Goal: Communication & Community: Answer question/provide support

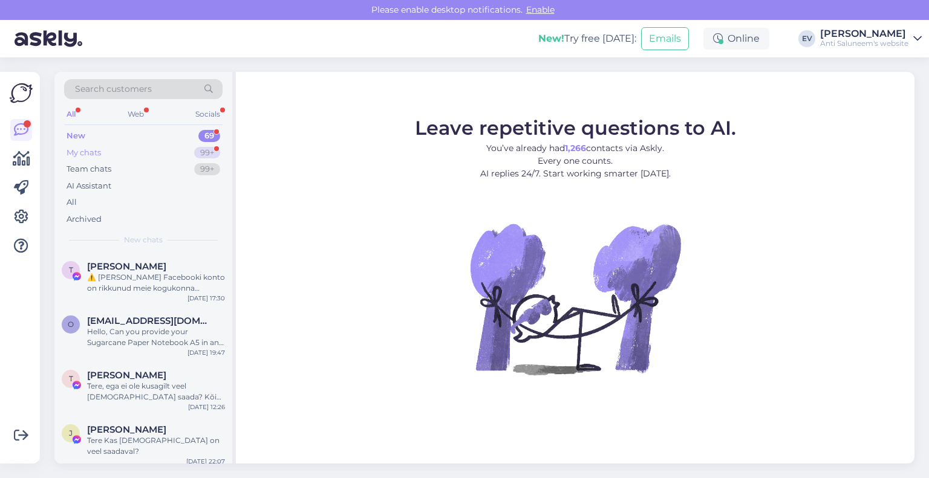
click at [163, 145] on div "My chats 99+" at bounding box center [143, 153] width 158 height 17
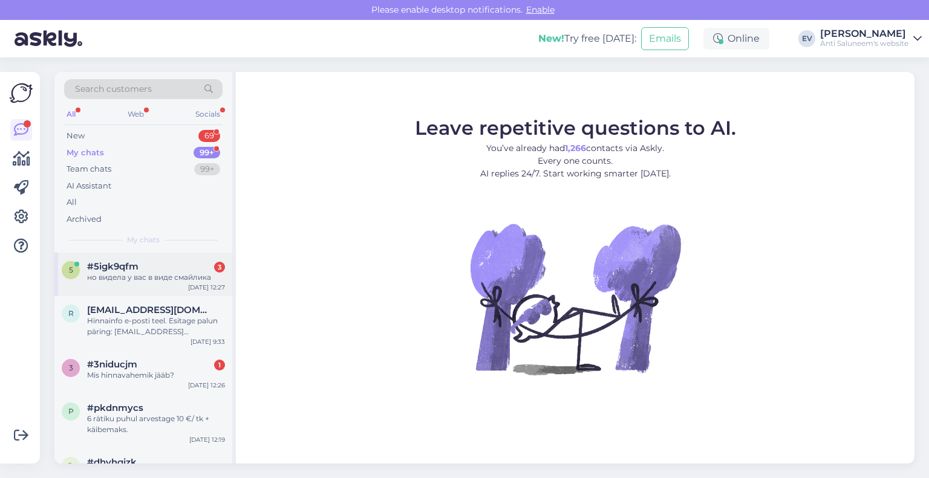
click at [174, 270] on div "#5igk9qfm 3" at bounding box center [156, 266] width 138 height 11
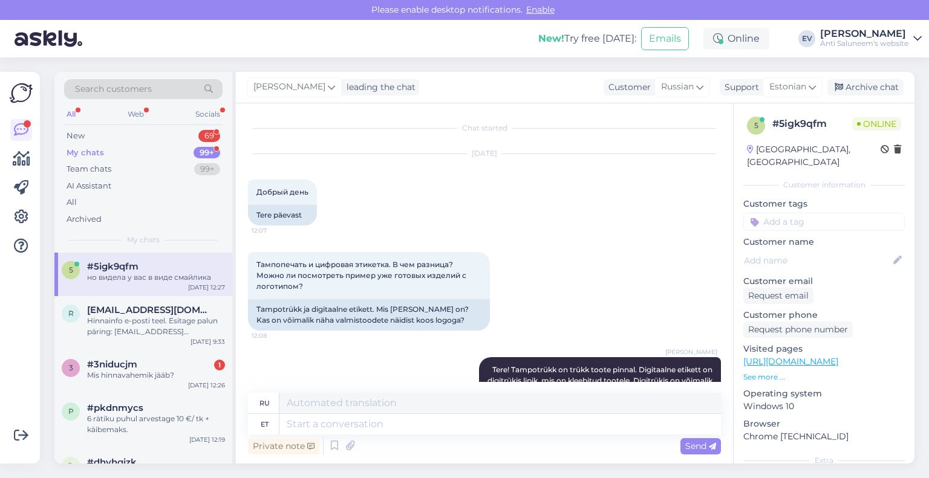
click at [174, 270] on div "#5igk9qfm" at bounding box center [156, 266] width 138 height 11
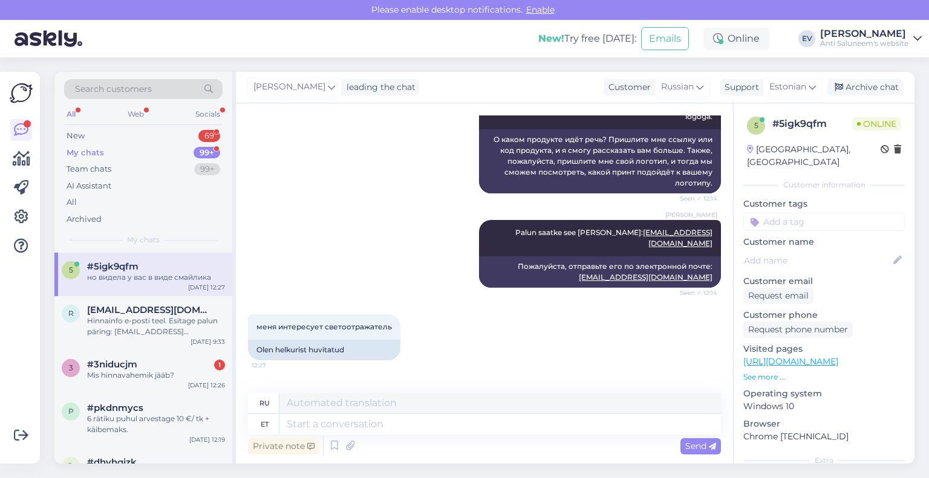
scroll to position [560, 0]
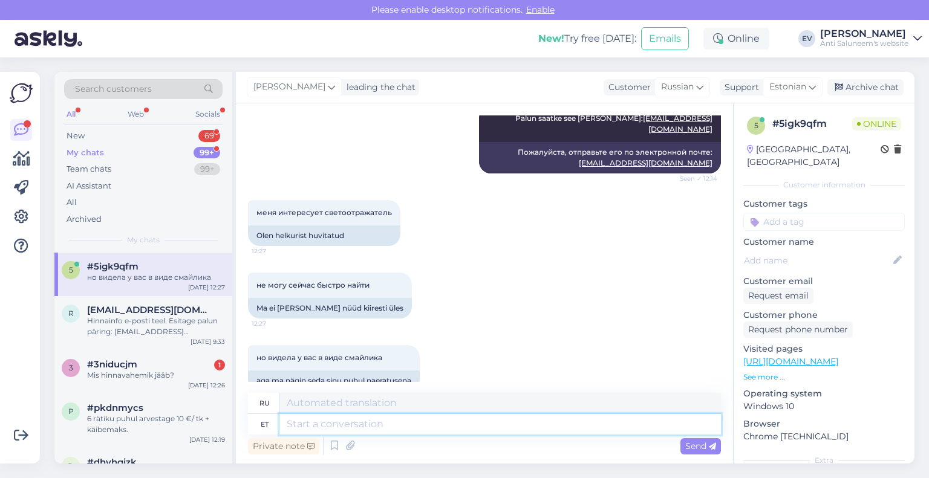
drag, startPoint x: 319, startPoint y: 426, endPoint x: 324, endPoint y: 375, distance: 51.0
click at [319, 425] on textarea at bounding box center [500, 424] width 442 height 21
paste textarea "[URL][DOMAIN_NAME][PERSON_NAME]"
type textarea "[URL][DOMAIN_NAME][PERSON_NAME]"
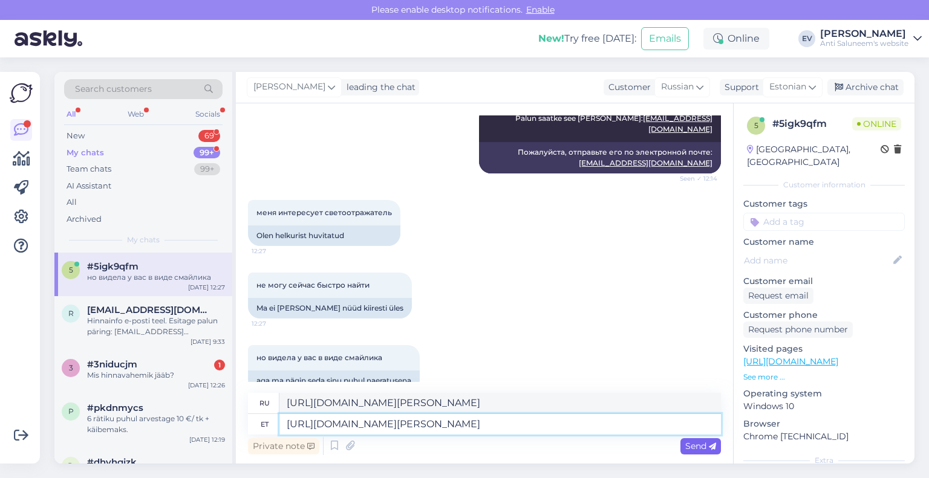
type textarea "[URL][DOMAIN_NAME][PERSON_NAME]"
click at [686, 443] on span "Send" at bounding box center [700, 446] width 31 height 11
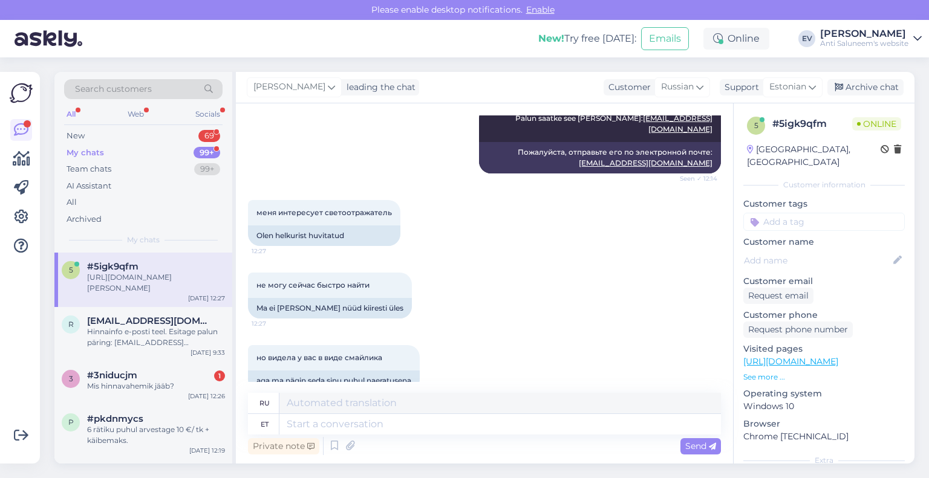
scroll to position [633, 0]
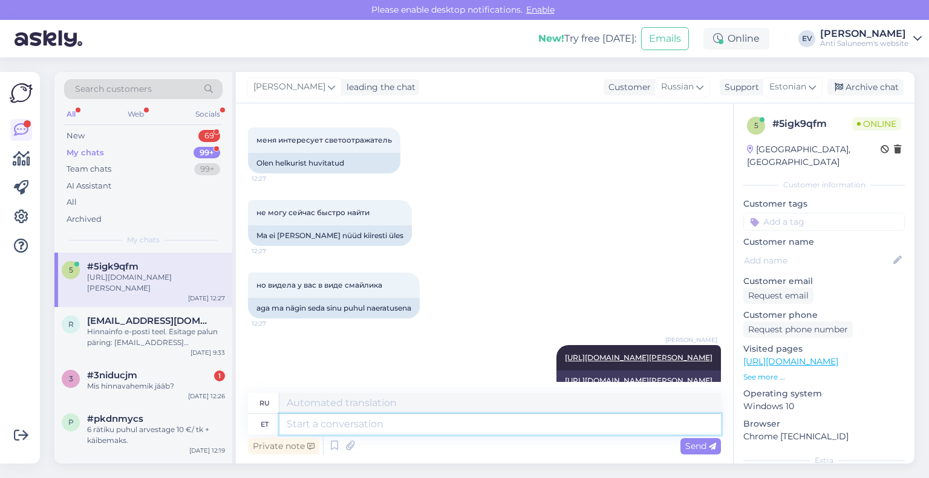
click at [402, 416] on textarea at bounding box center [500, 424] width 442 height 21
type textarea "KAs s"
type textarea "В"
type textarea "KAs see?"
type textarea "А что по этому поводу?"
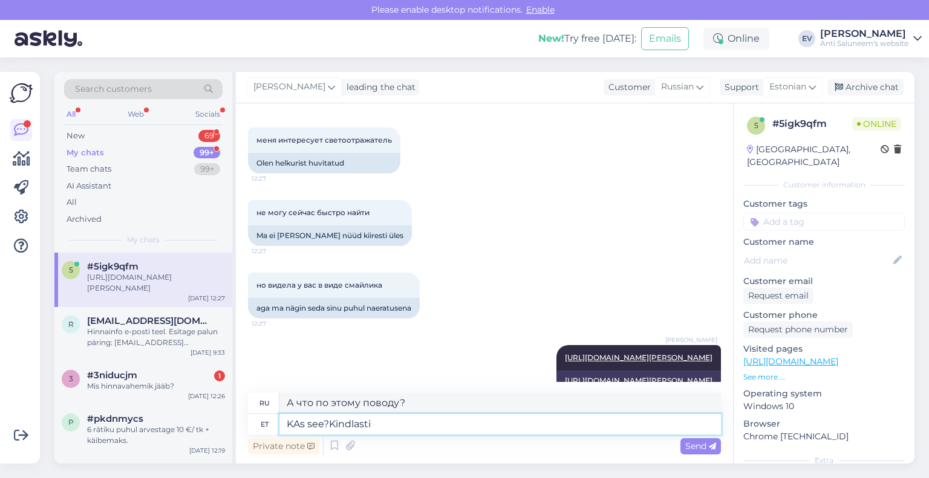
type textarea "KAs see?Kindlasti"
type textarea "А что насчёт этого? Конечно."
type textarea "K"
type textarea "В"
type textarea "Trkk"
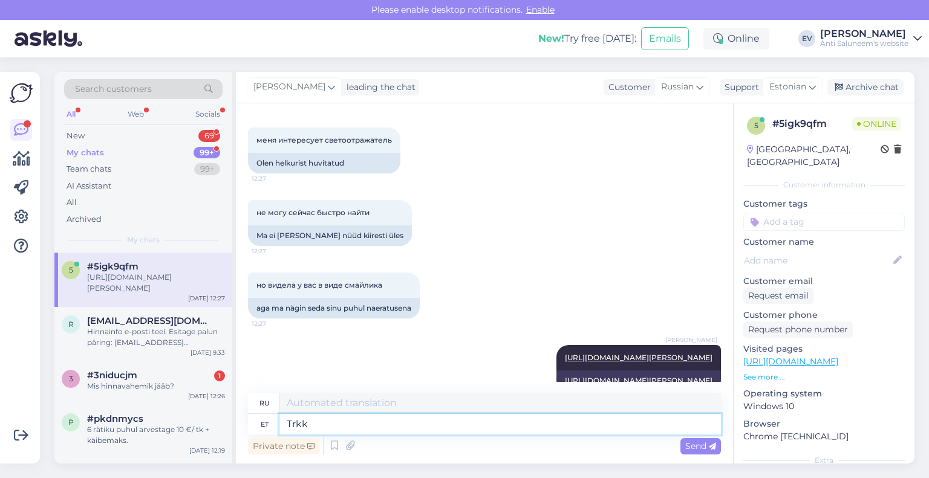
type textarea "Печать"
type textarea "Trkk kindlasti ta"
type textarea "Однозначно печатать."
type textarea "Trkk kindlasti tampotrükk."
type textarea "Однозначно тампопечать."
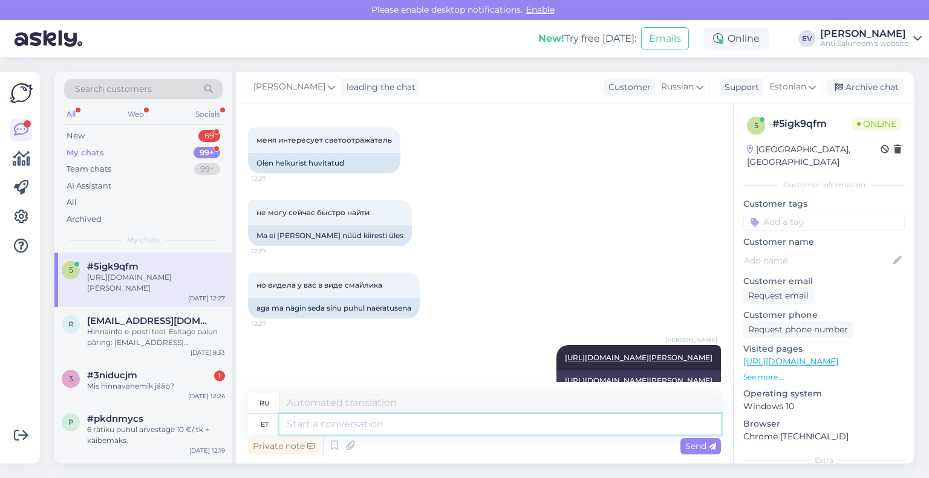
scroll to position [705, 0]
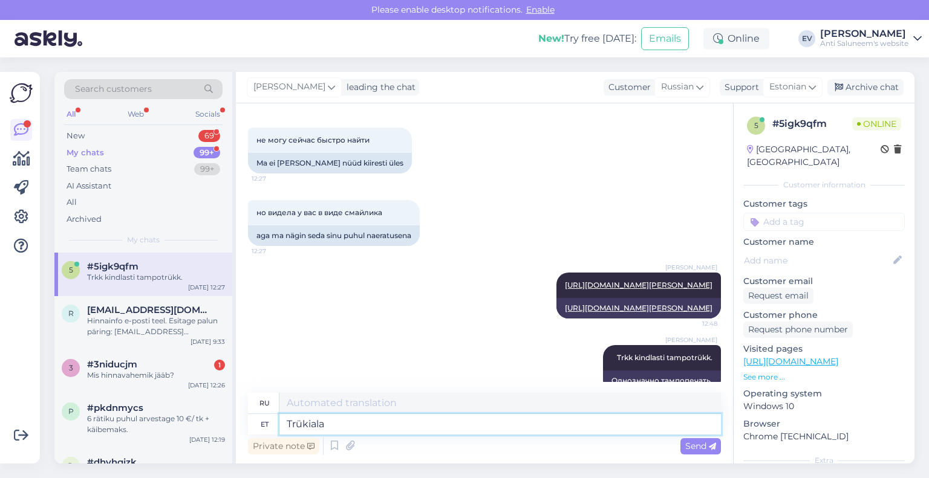
type textarea "Trükiala"
type textarea "Область печати"
type textarea "Trükiala on va"
type textarea "Площадь печати составляет"
type textarea "Trükiala on vaid"
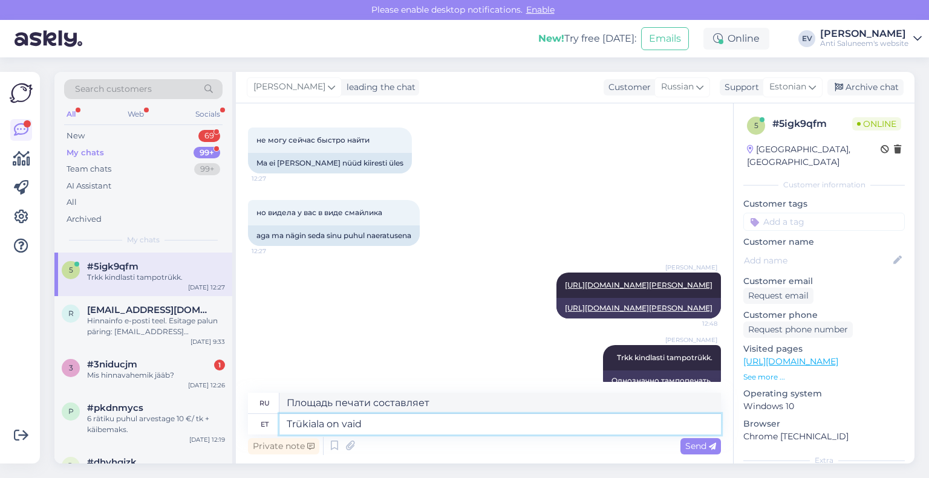
type textarea "Площадь печати составляет всего"
type textarea "Trükiala on vaid 1,5"
type textarea "Площадь печати составляет всего 1,5"
type textarea "Trükiala on vaid 1,5 x1,5"
type textarea "Область печати всего 1,5х1,5"
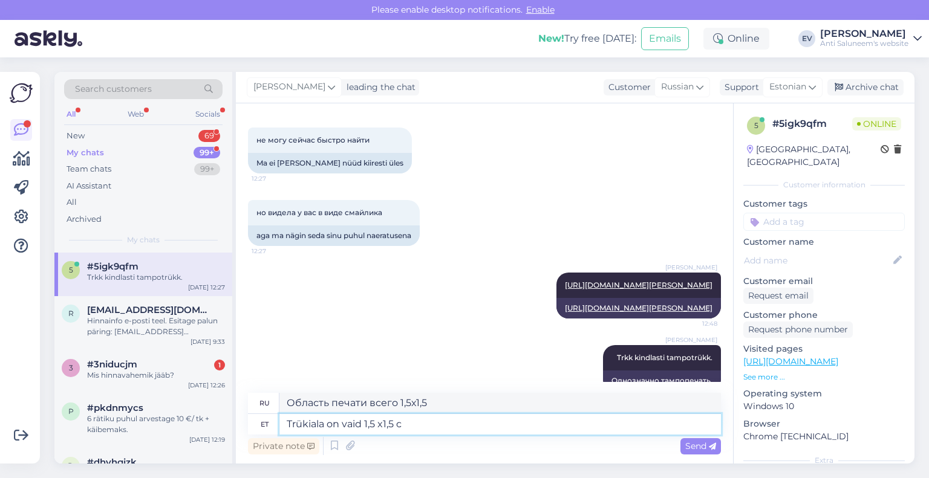
type textarea "Trükiala on vaid 1,5 x1,5 cm"
type textarea "Область печати всего 1,5 х 1,5 см."
type textarea "Trükiala on vaid 1,5 x1,5 cm."
click at [689, 445] on span "Send" at bounding box center [700, 446] width 31 height 11
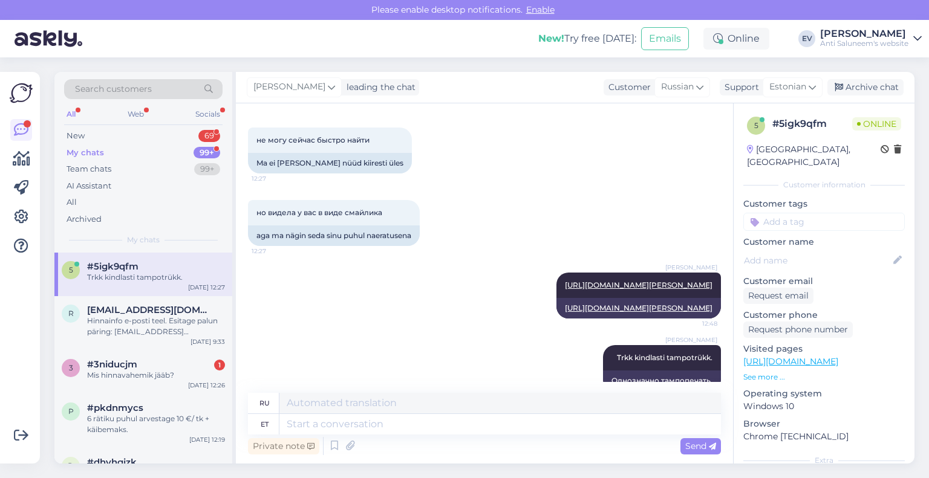
scroll to position [778, 0]
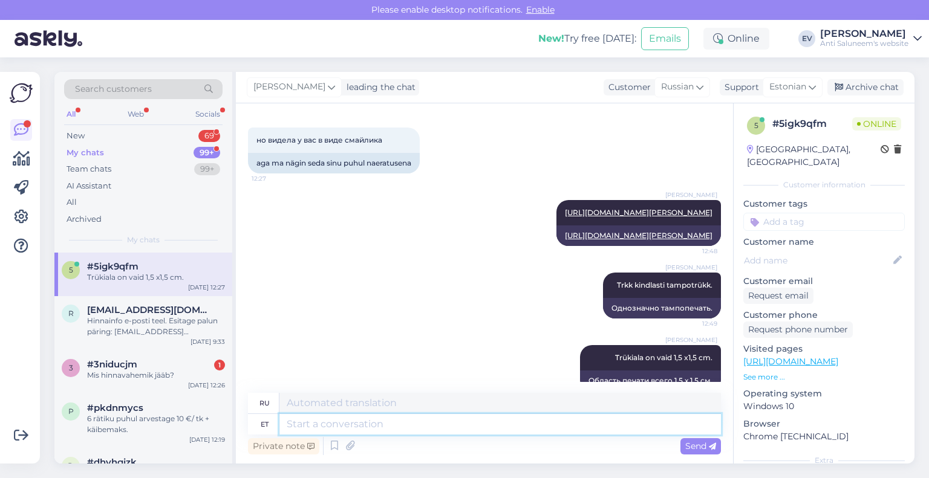
click at [455, 421] on textarea at bounding box center [500, 424] width 442 height 21
type textarea "Hinnapäring s"
type textarea "Запрос цены"
type textarea "Hinnapäring saatke"
type textarea "Отправить запрос цены"
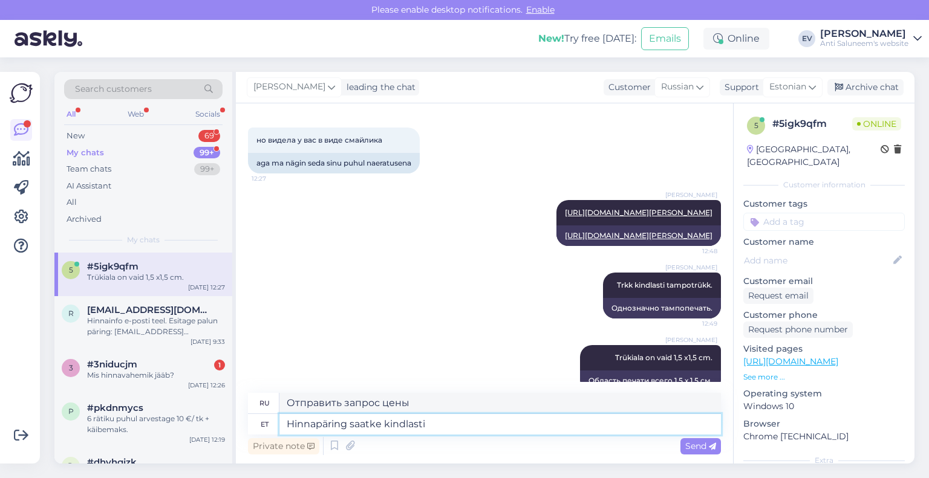
type textarea "Hinnapäring saatke kindlasti e"
type textarea "Обязательно отправьте запрос цены."
type textarea "Hinnapäring saatke kindlasti e-postiga, e"
type textarea "Пожалуйста, обязательно отправьте ваш запрос цены по электронной почте,"
type textarea "Hinnapäring saatke kindlasti e-postiga, eve"
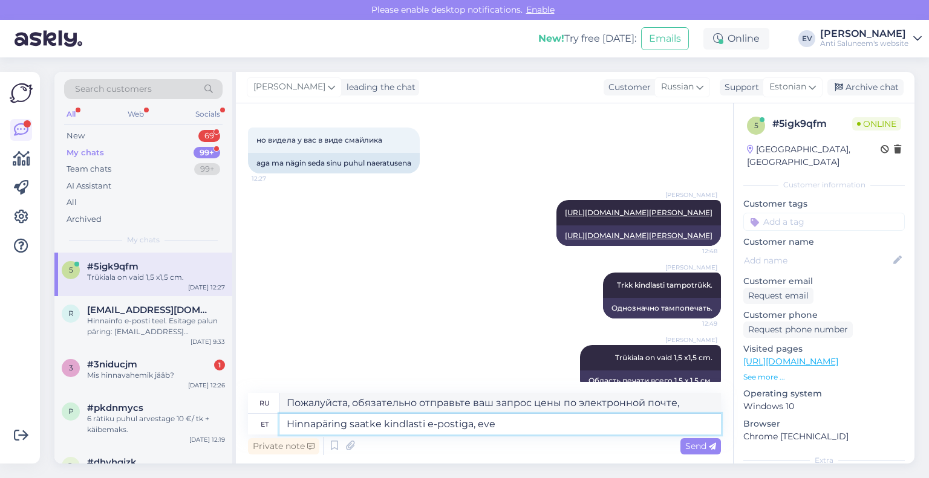
type textarea "Обязательно отправьте запрос цены по электронной почте, даже если вы"
type textarea "Hinnapäring saatke kindlasti e-postiga, [EMAIL_ADDRESS][DOMAIN_NAME]"
type textarea "Пожалуйста, отправьте ваш ценовой запрос по электронной почте [EMAIL_ADDRESS][D…"
type textarea "Hinnapäring saatke kindlasti e-postiga, [EMAIL_ADDRESS][DOMAIN_NAME]"
click at [682, 445] on div "Send" at bounding box center [700, 446] width 41 height 16
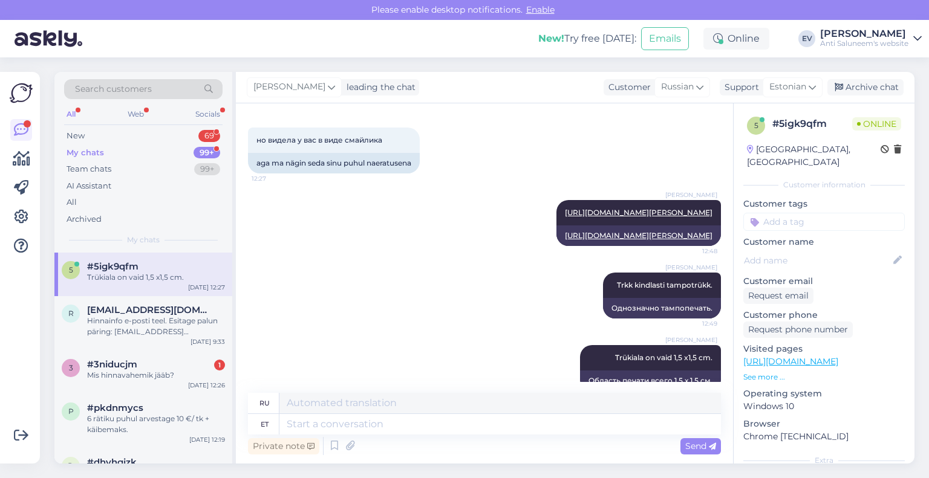
scroll to position [861, 0]
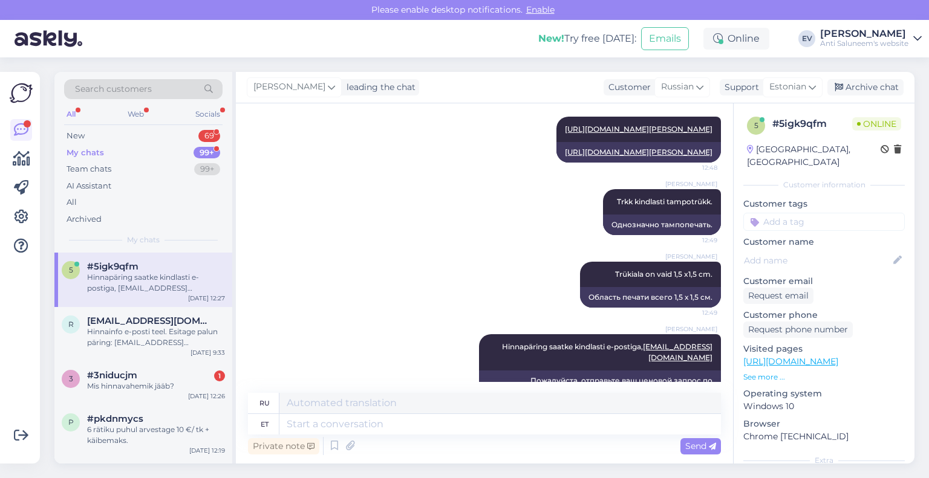
click at [605, 436] on div "Private note Send" at bounding box center [484, 446] width 473 height 23
click at [598, 417] on textarea at bounding box center [500, 424] width 442 height 21
type textarea "Chati ka"
type textarea "Чат"
type textarea "Chati kaudu"
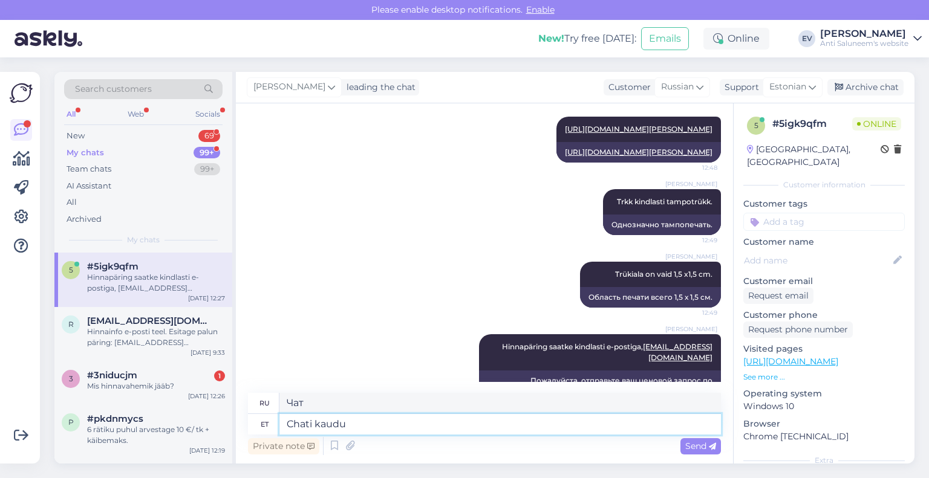
type textarea "Через чат"
type textarea "Chati kaudu hinnainfot m"
type textarea "Информация о ценах через чат"
type textarea "Chati kaudu hinnainfot me e"
type textarea "Информацию о ценах мы предоставим в чате."
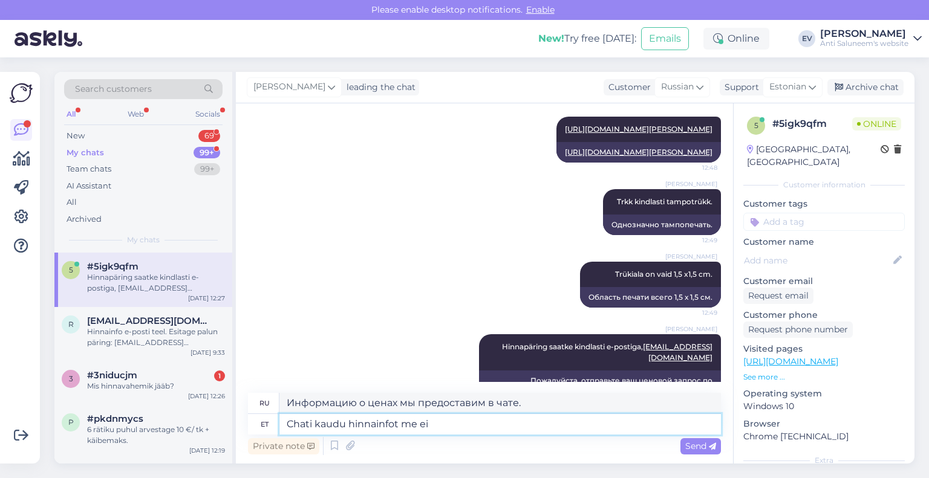
type textarea "Chati kaudu hinnainfot me ei e"
type textarea "Мы не предоставляем информацию о ценах через чат."
type textarea "Chati kaudu hinnainfot me ei edasta. Lisage"
type textarea "Мы не предоставляем информацию о ценах в чате. Добавить"
type textarea "Chati kaudu hinnainfot me ei edasta. Lisage juurde k"
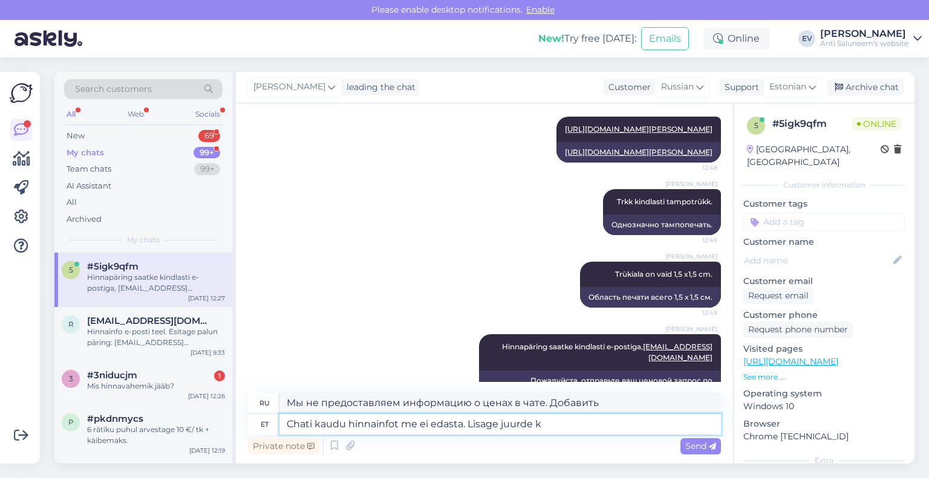
type textarea "Мы не предоставляем информацию о ценах в чате. Добавить ещё"
type textarea "Chati kaudu hinnainfot me ei edasta. Lisage juurde kogus j"
type textarea "Мы не предоставляем информацию о ценах в чате. Добавить количество"
type textarea "Chati kaudu hinnainfot me ei edasta. Lisage juurde kogus ja"
type textarea "Мы не предоставляем информацию о ценах в чате. Пожалуйста, укажите количество и"
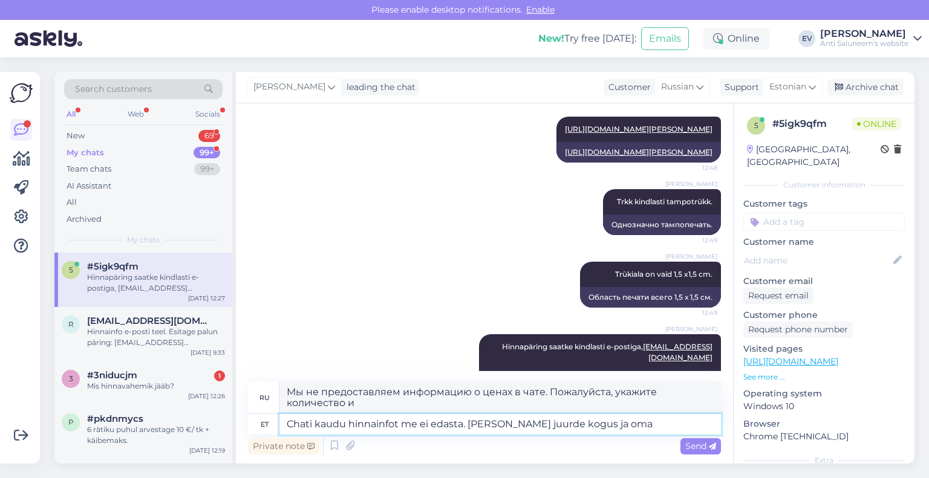
type textarea "Chati kaudu hinnainfot me ei edasta. [PERSON_NAME] juurde kogus ja oma"
type textarea "Мы не предоставляем информацию о ценах в чате. Пожалуйста, укажите количество и…"
type textarea "Chati kaudu hinnainfot me ei edasta. Lisage juurde kogus ja oma logo"
type textarea "Мы не предоставляем информацию о ценах в чате. Пожалуйста, укажите количество и…"
type textarea "Chati kaudu hinnainfot me ei edasta. [PERSON_NAME] juurde kogus ja oma logo pär…"
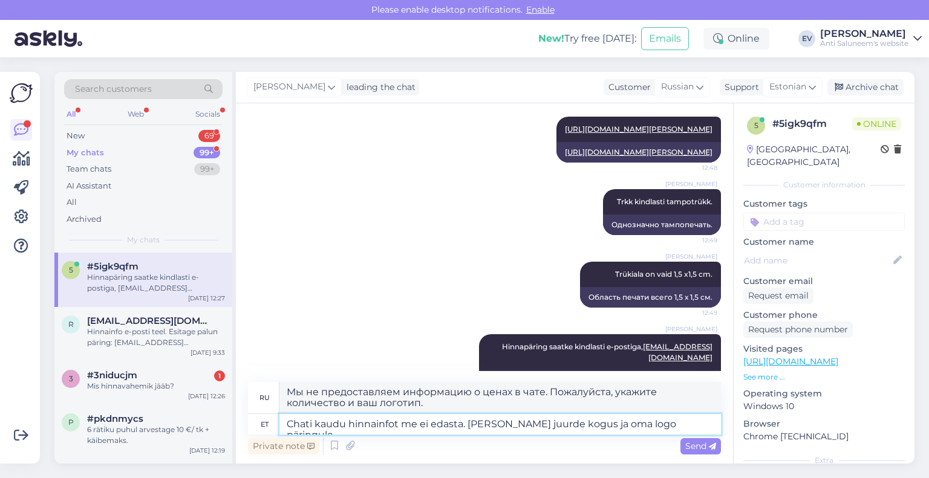
type textarea "Мы не предоставляем информацию о ценах в чате. Пожалуйста, укажите количество и…"
type textarea "Chati kaudu hinnainfot me ei edasta. [PERSON_NAME] juurde kogus ja oma logo pär…"
click at [695, 443] on span "Send" at bounding box center [700, 446] width 31 height 11
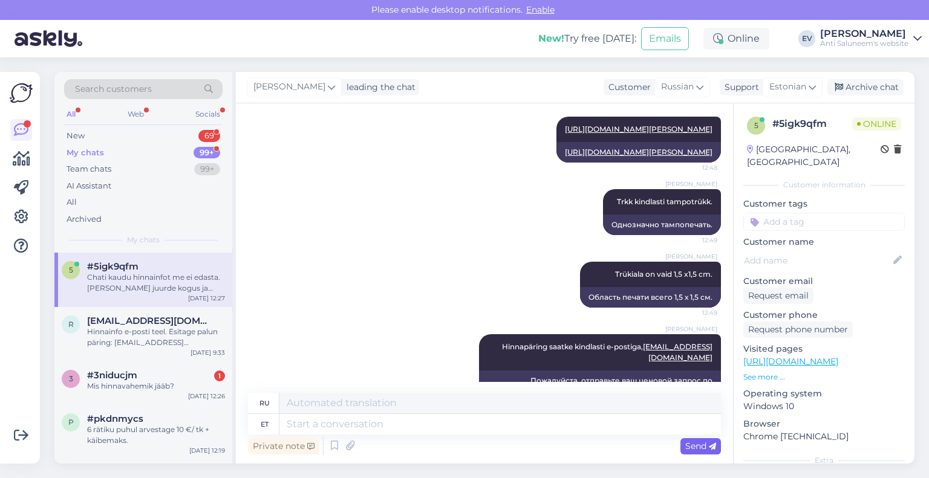
scroll to position [966, 0]
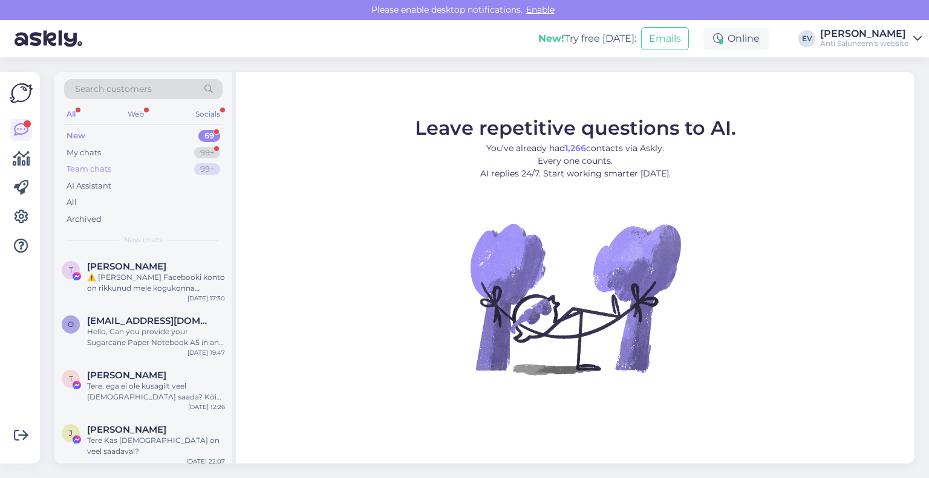
click at [171, 167] on div "Team chats 99+" at bounding box center [143, 169] width 158 height 17
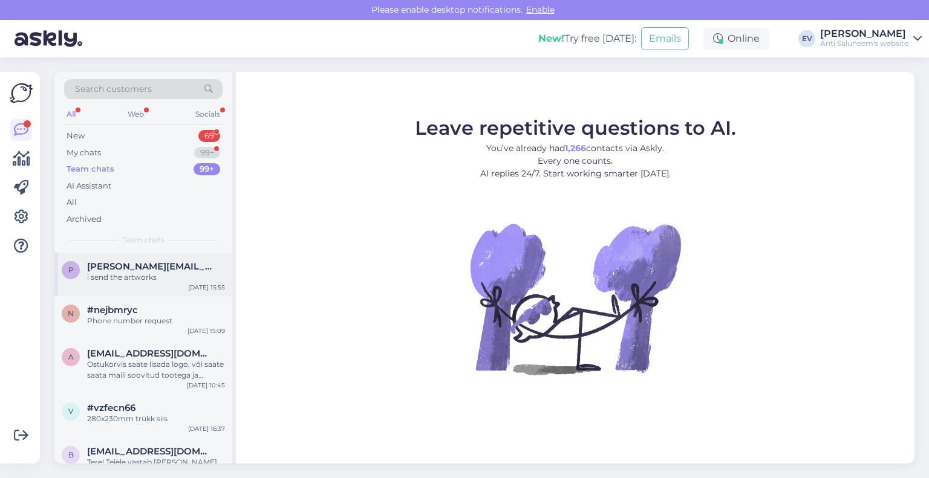
click at [163, 273] on div "i send the artworks" at bounding box center [156, 277] width 138 height 11
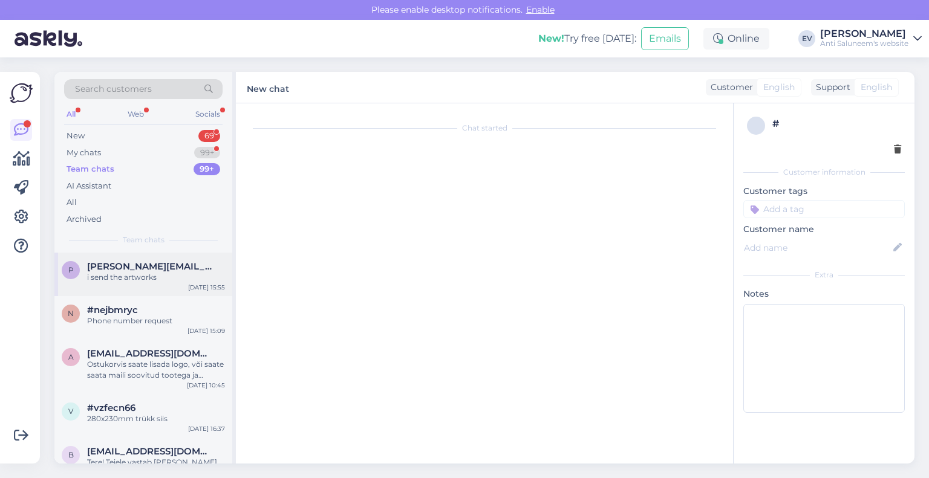
click at [163, 273] on div "i send the artworks" at bounding box center [156, 277] width 138 height 11
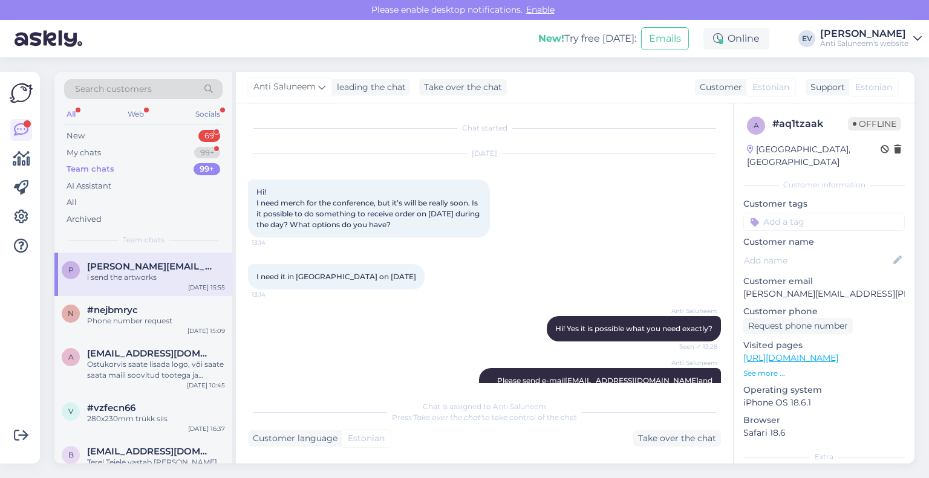
click at [148, 169] on div "Team chats 99+" at bounding box center [143, 169] width 158 height 17
click at [152, 156] on div "My chats 99+" at bounding box center [143, 153] width 158 height 17
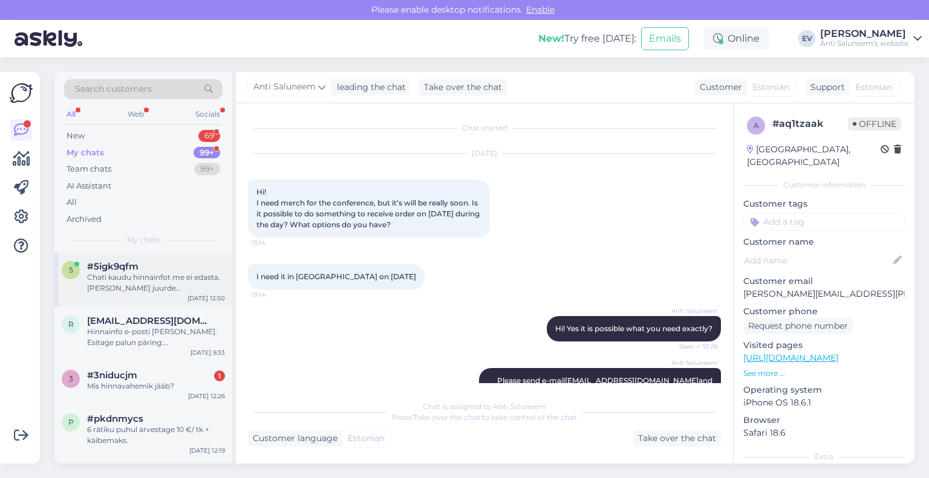
click at [174, 280] on div "Chati kaudu hinnainfot me ei edasta. [PERSON_NAME] juurde kogus ja oma logo pär…" at bounding box center [156, 283] width 138 height 22
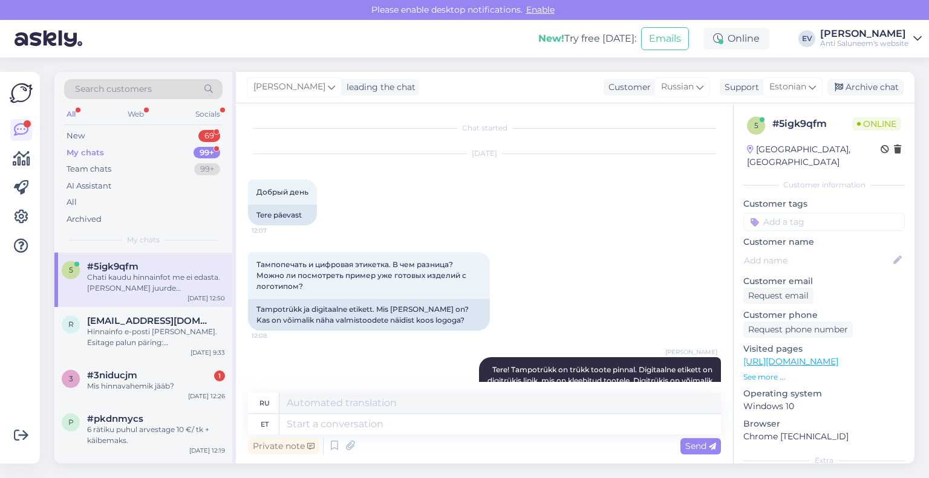
scroll to position [966, 0]
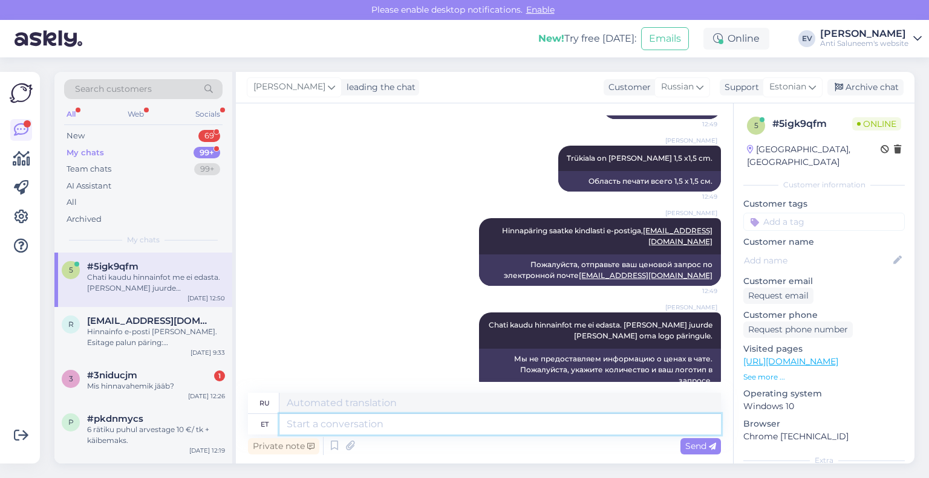
click at [460, 419] on textarea at bounding box center [500, 424] width 442 height 21
paste textarea "https://www.logo.ee/en/p/safety-pendant-oakley"
type textarea "https://www.logo.ee/en/p/safety-pendant-oakley"
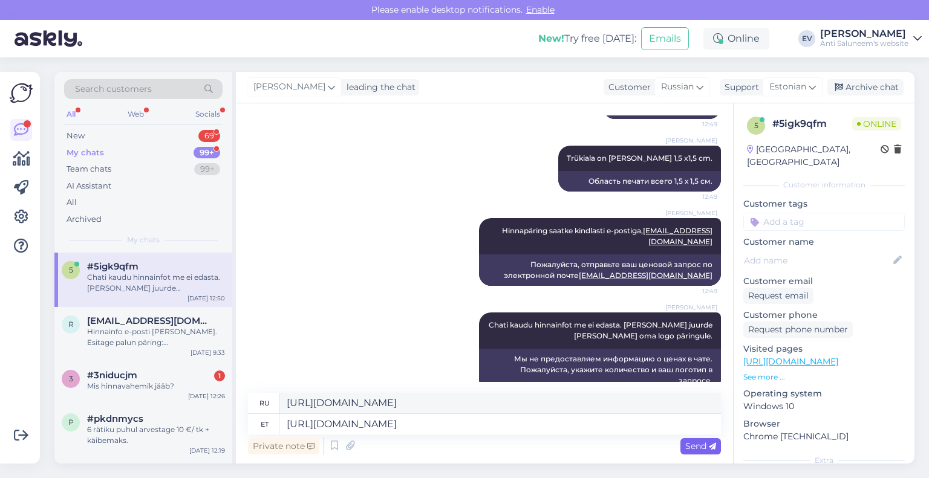
click at [696, 445] on span "Send" at bounding box center [700, 446] width 31 height 11
